Goal: Information Seeking & Learning: Understand process/instructions

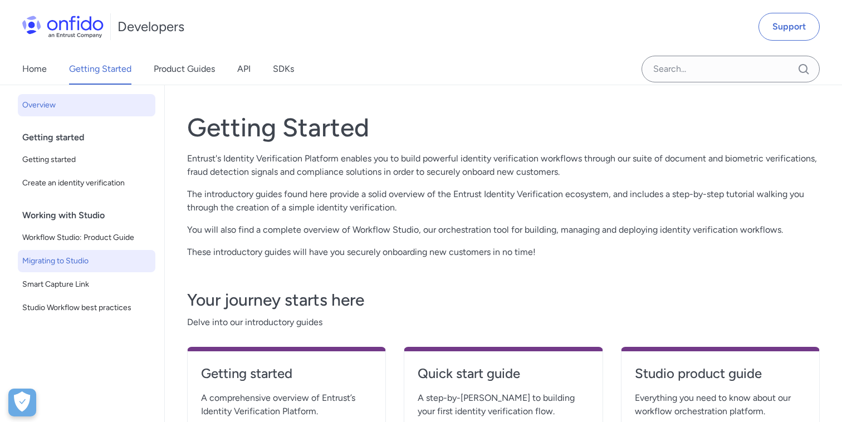
click at [79, 264] on span "Migrating to Studio" at bounding box center [86, 260] width 129 height 13
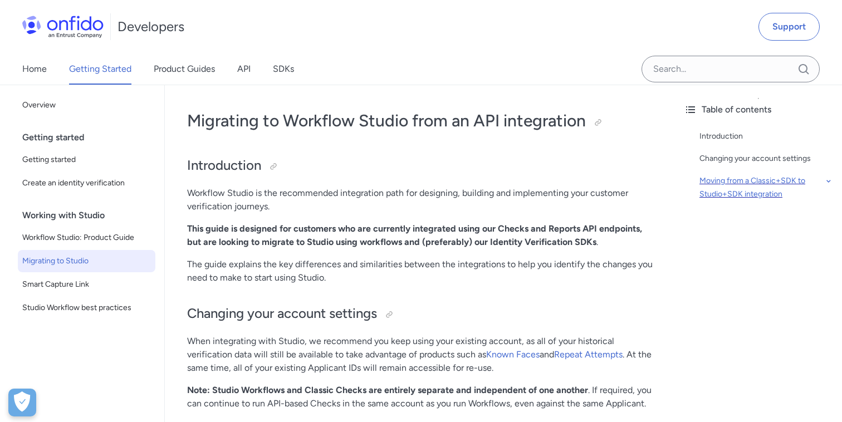
click at [777, 180] on div "Moving from a Classic+SDK to Studio+SDK integration" at bounding box center [766, 187] width 134 height 27
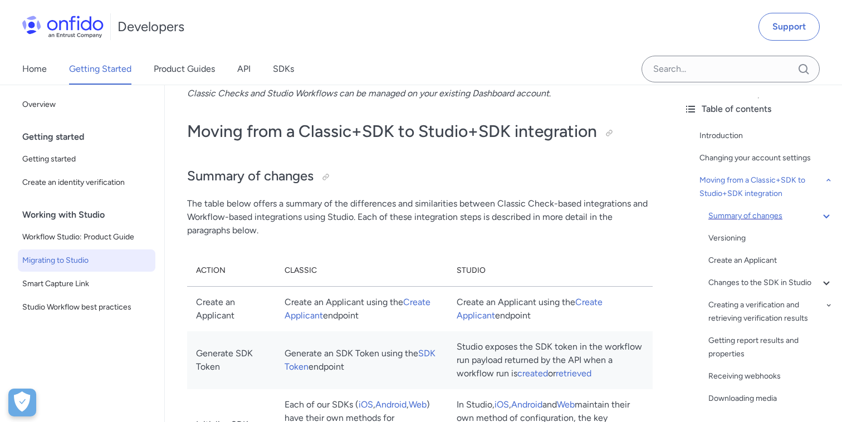
click at [708, 214] on div "Summary of changes" at bounding box center [770, 215] width 125 height 13
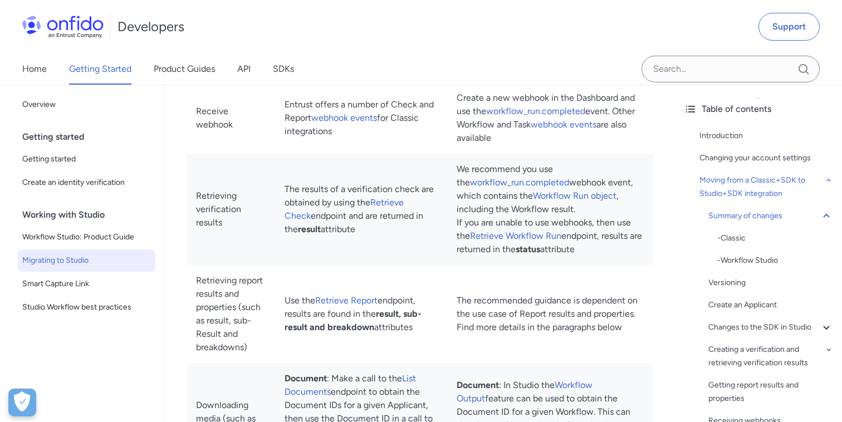
scroll to position [1290, 0]
